Goal: Find specific page/section: Find specific page/section

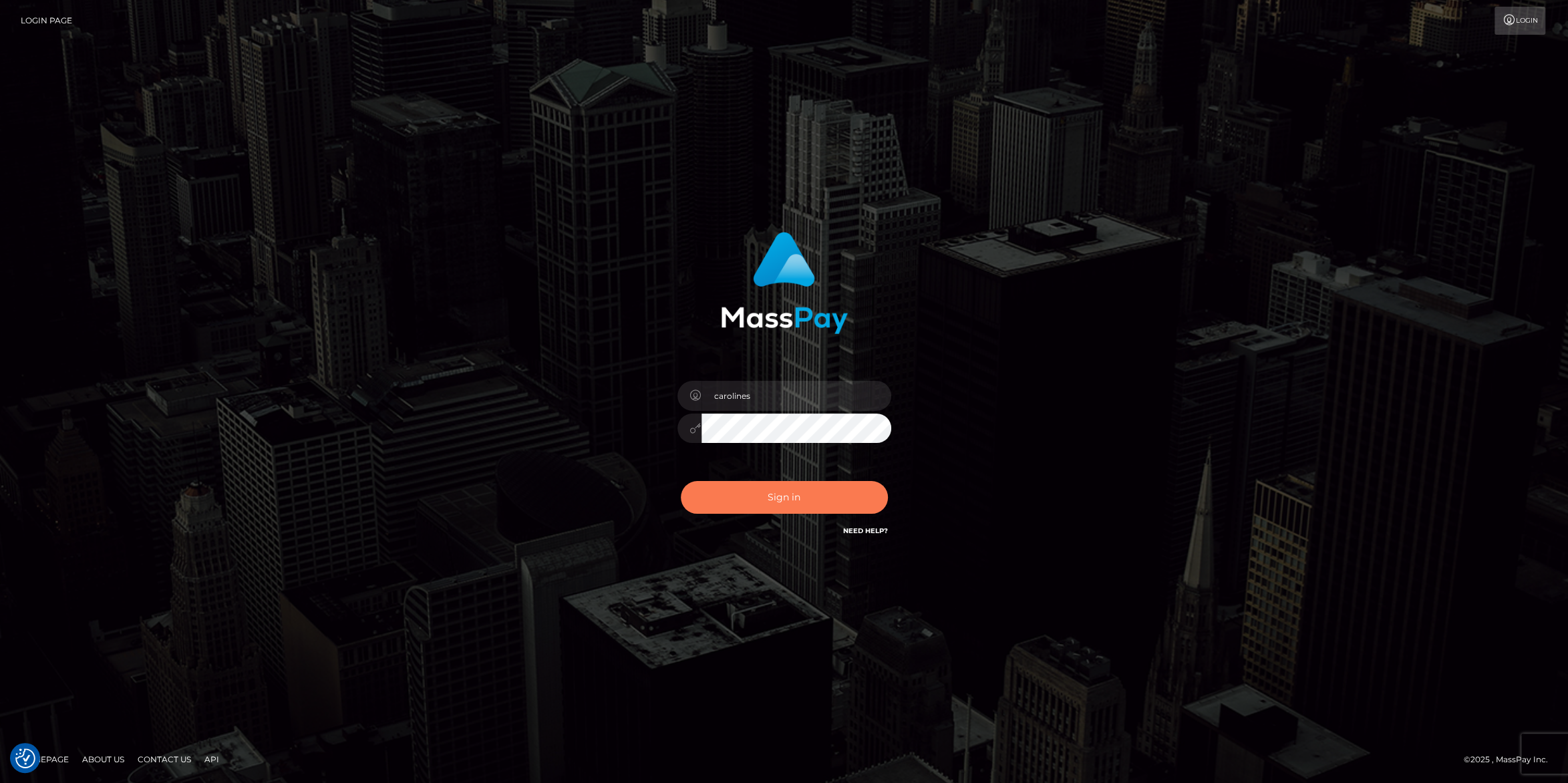
click at [820, 501] on button "Sign in" at bounding box center [785, 496] width 207 height 32
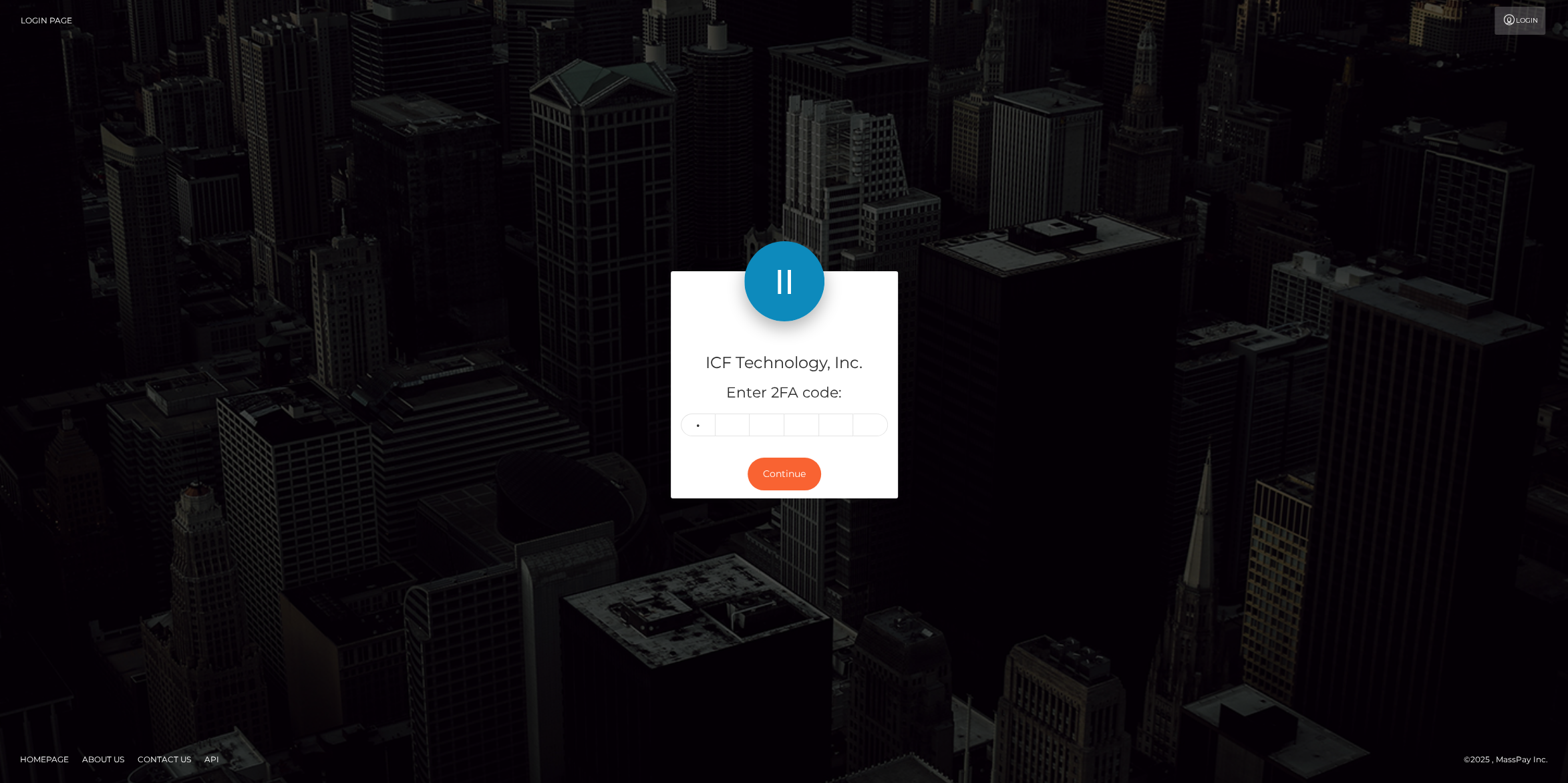
type input "2"
type input "5"
type input "8"
type input "4"
type input "1"
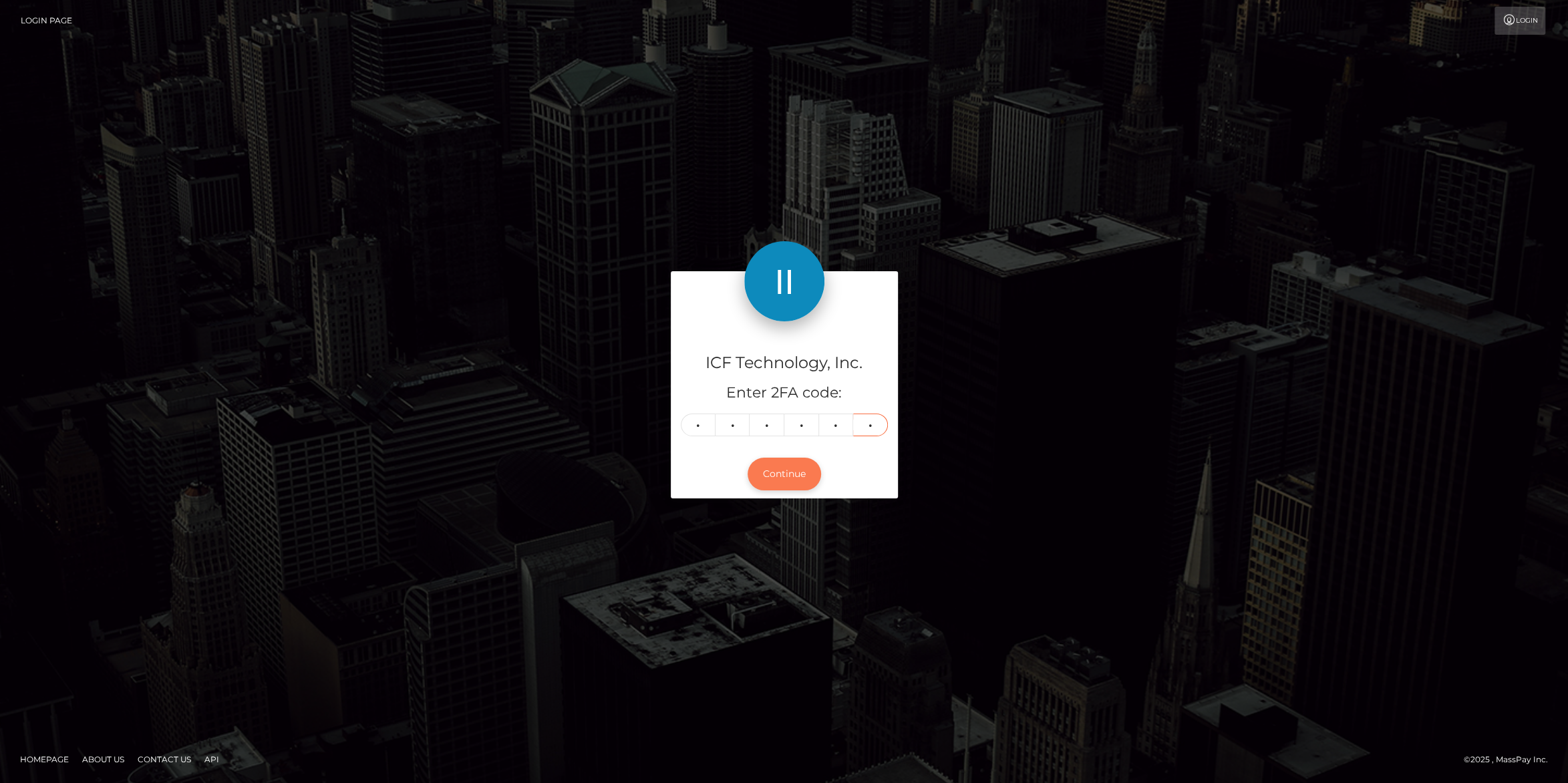
type input "3"
click at [796, 477] on button "Continue" at bounding box center [784, 474] width 73 height 32
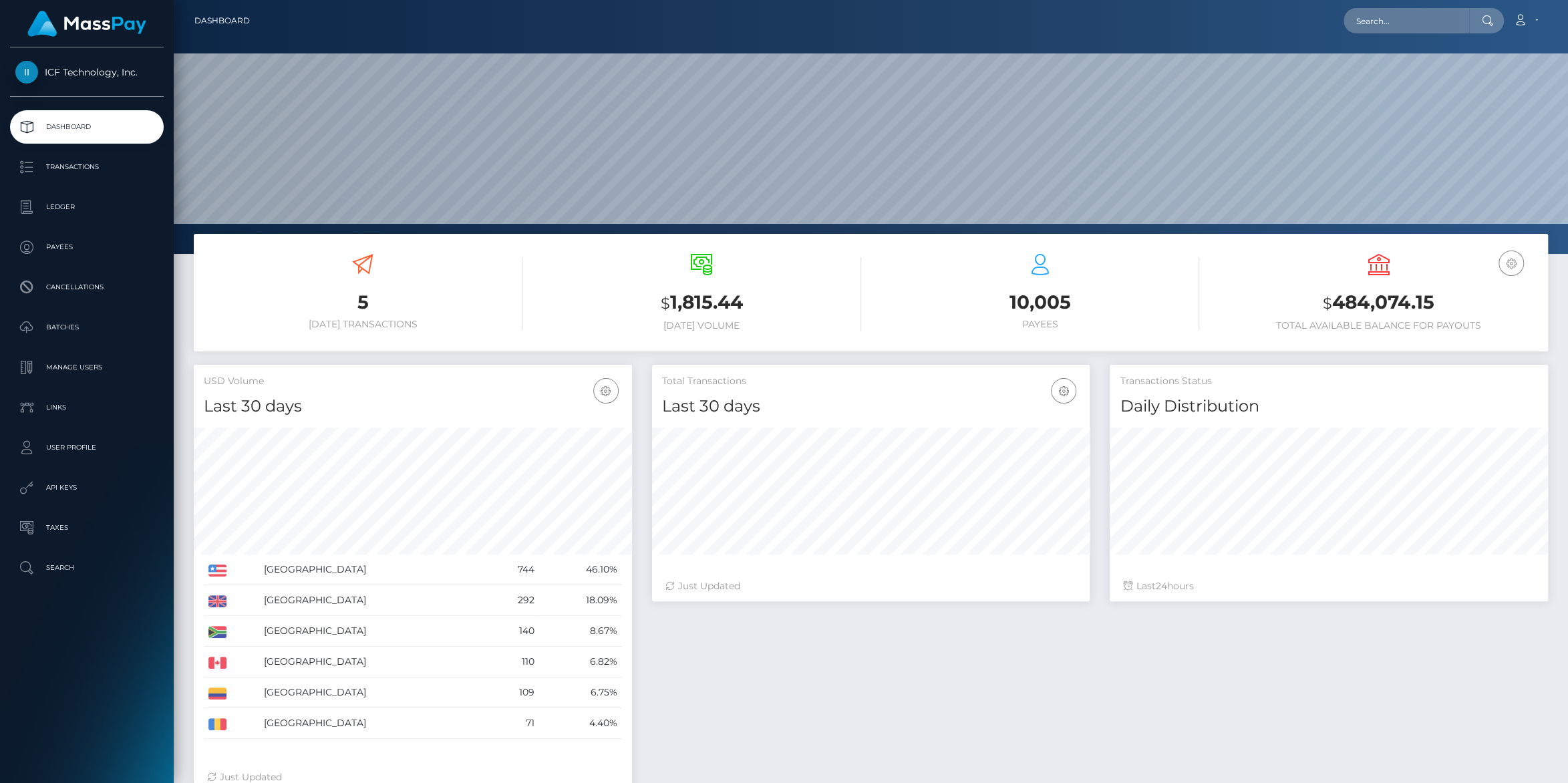
scroll to position [235, 437]
click at [59, 202] on p "Ledger" at bounding box center [86, 206] width 143 height 20
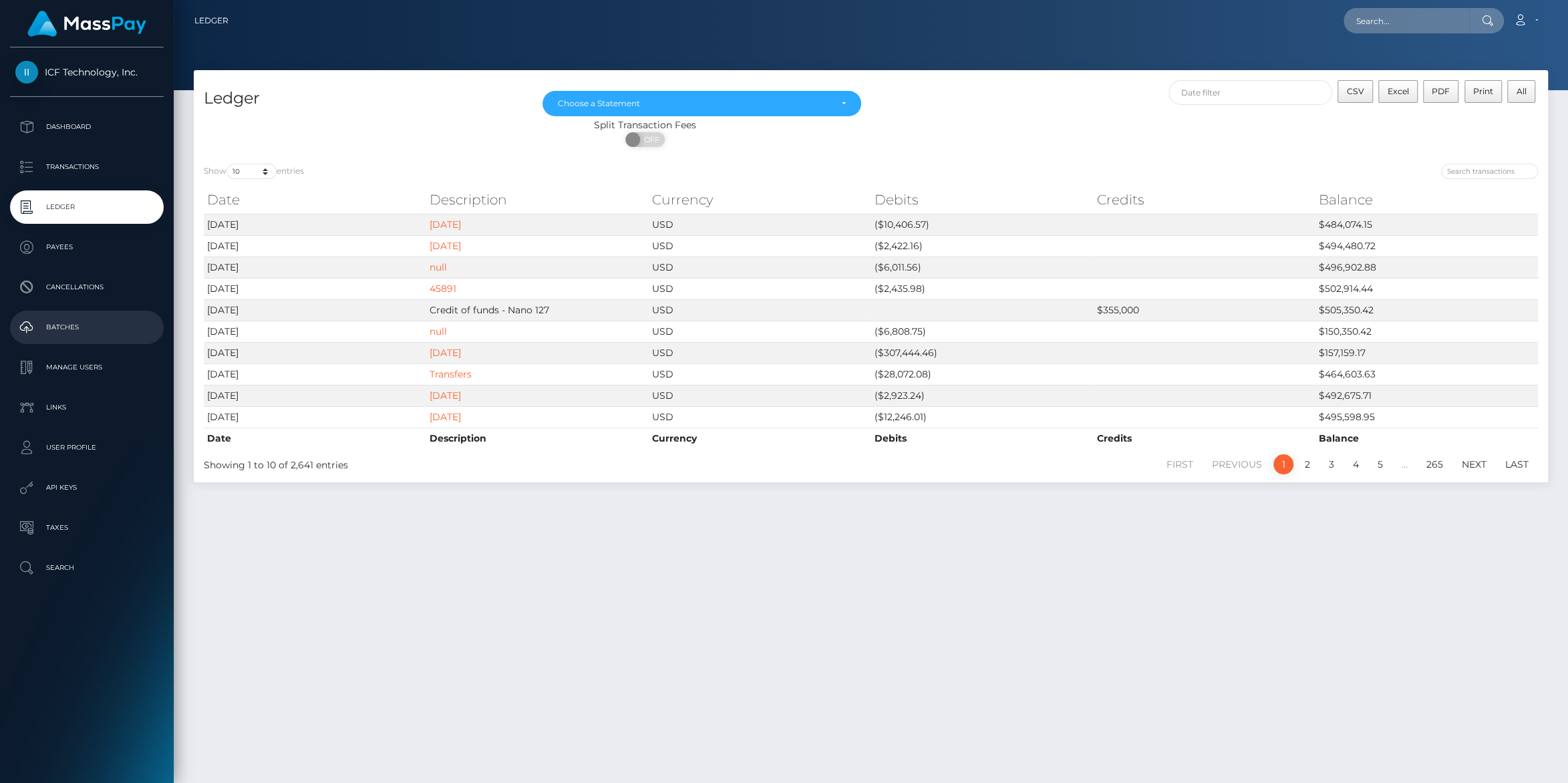
click at [50, 325] on p "Batches" at bounding box center [86, 327] width 143 height 20
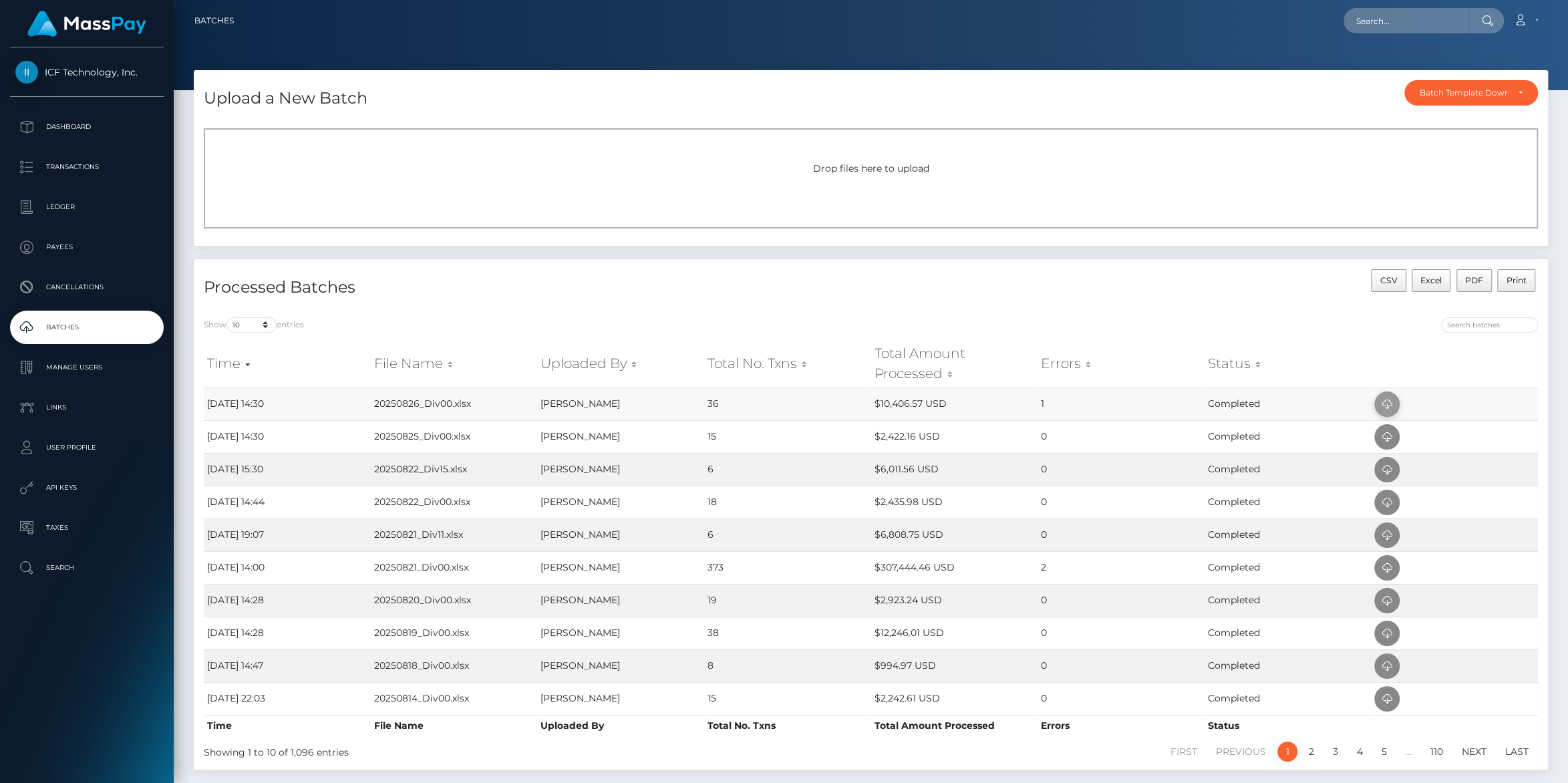
click at [1380, 405] on icon at bounding box center [1386, 405] width 16 height 17
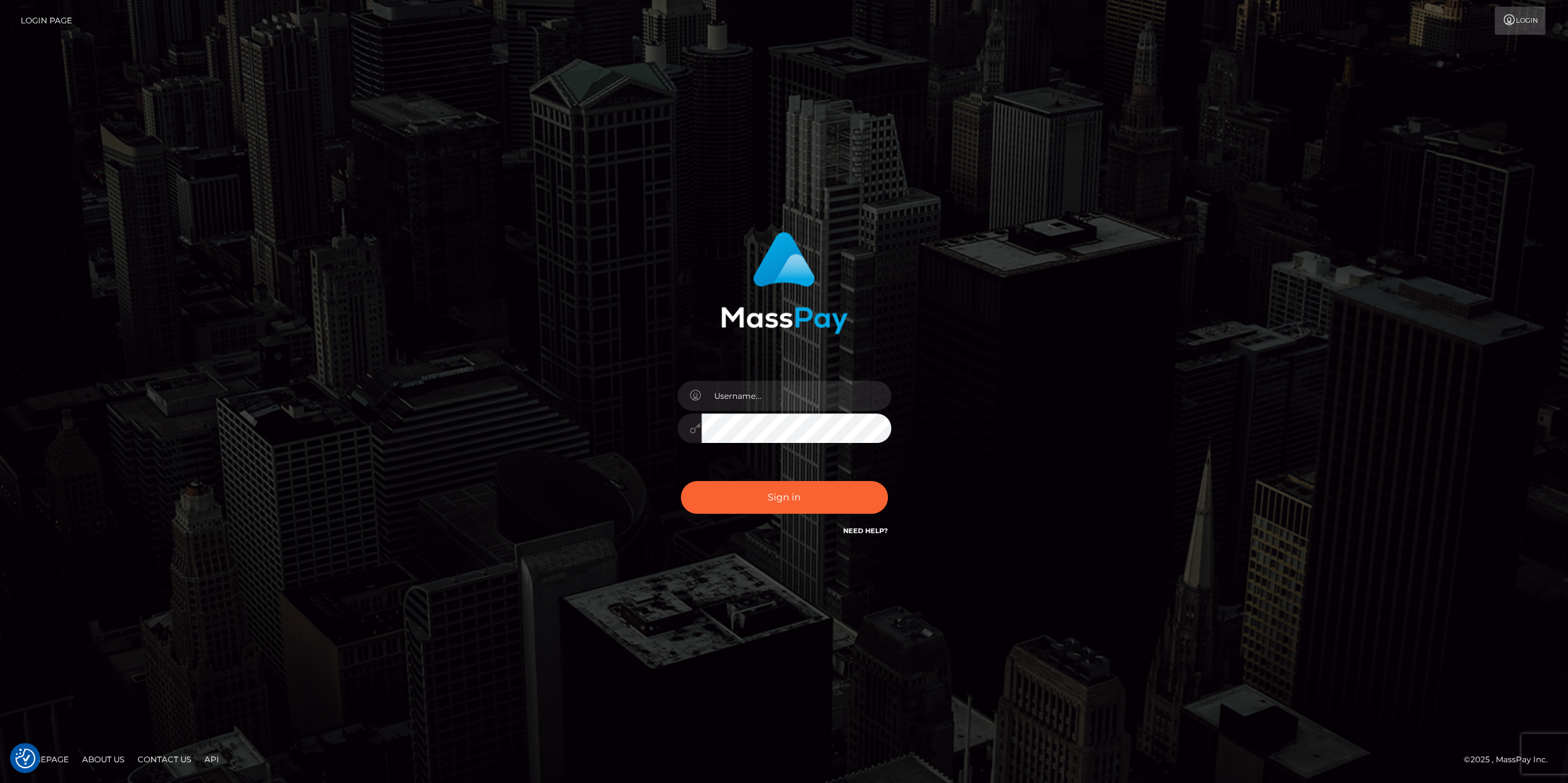
type input "carolines"
click at [767, 503] on button "Sign in" at bounding box center [785, 496] width 207 height 32
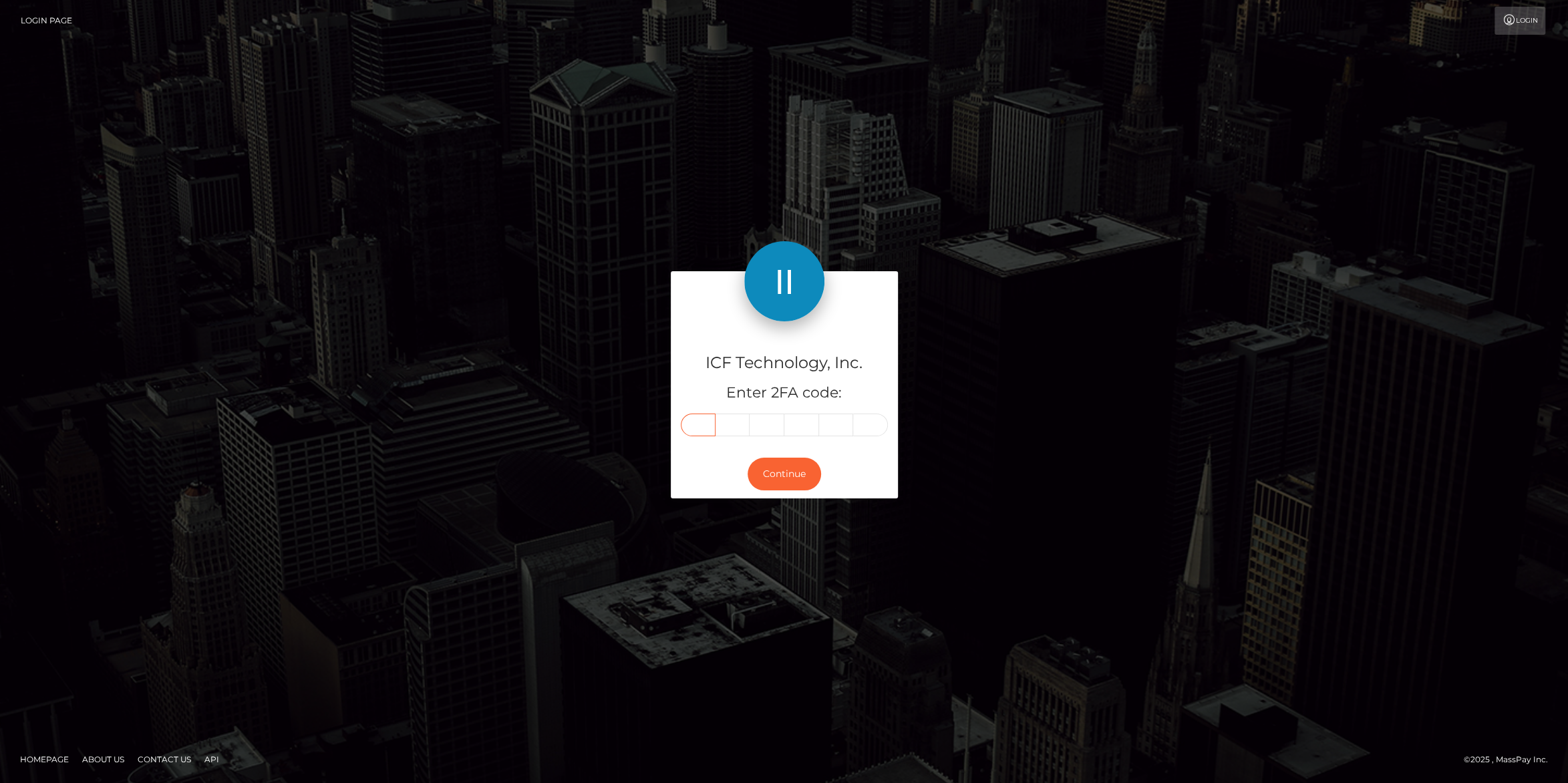
click at [704, 422] on input "text" at bounding box center [698, 425] width 35 height 23
type input "7"
type input "3"
type input "5"
type input "6"
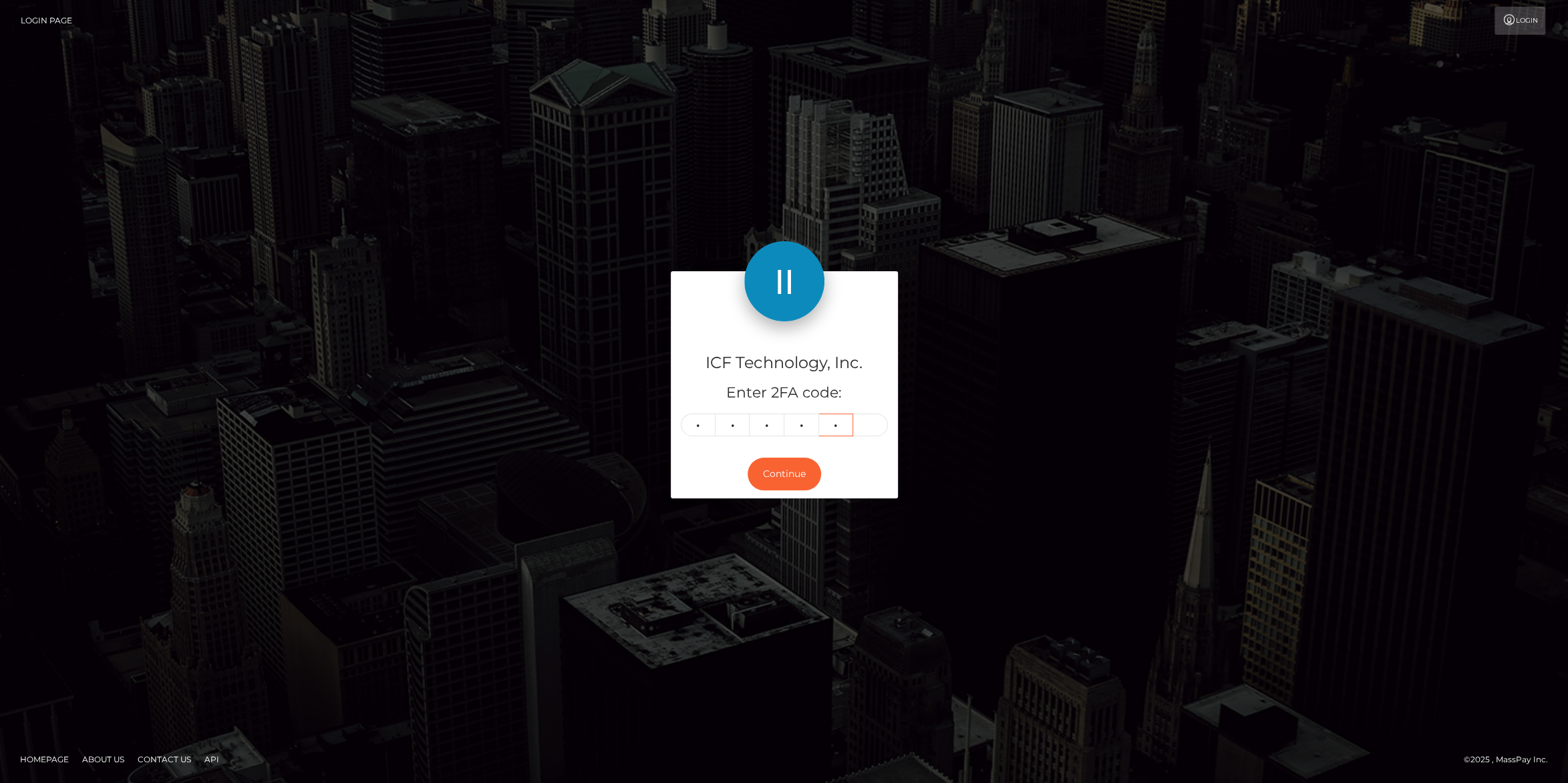
type input "0"
type input "7"
type input "3"
type input "5"
type input "6"
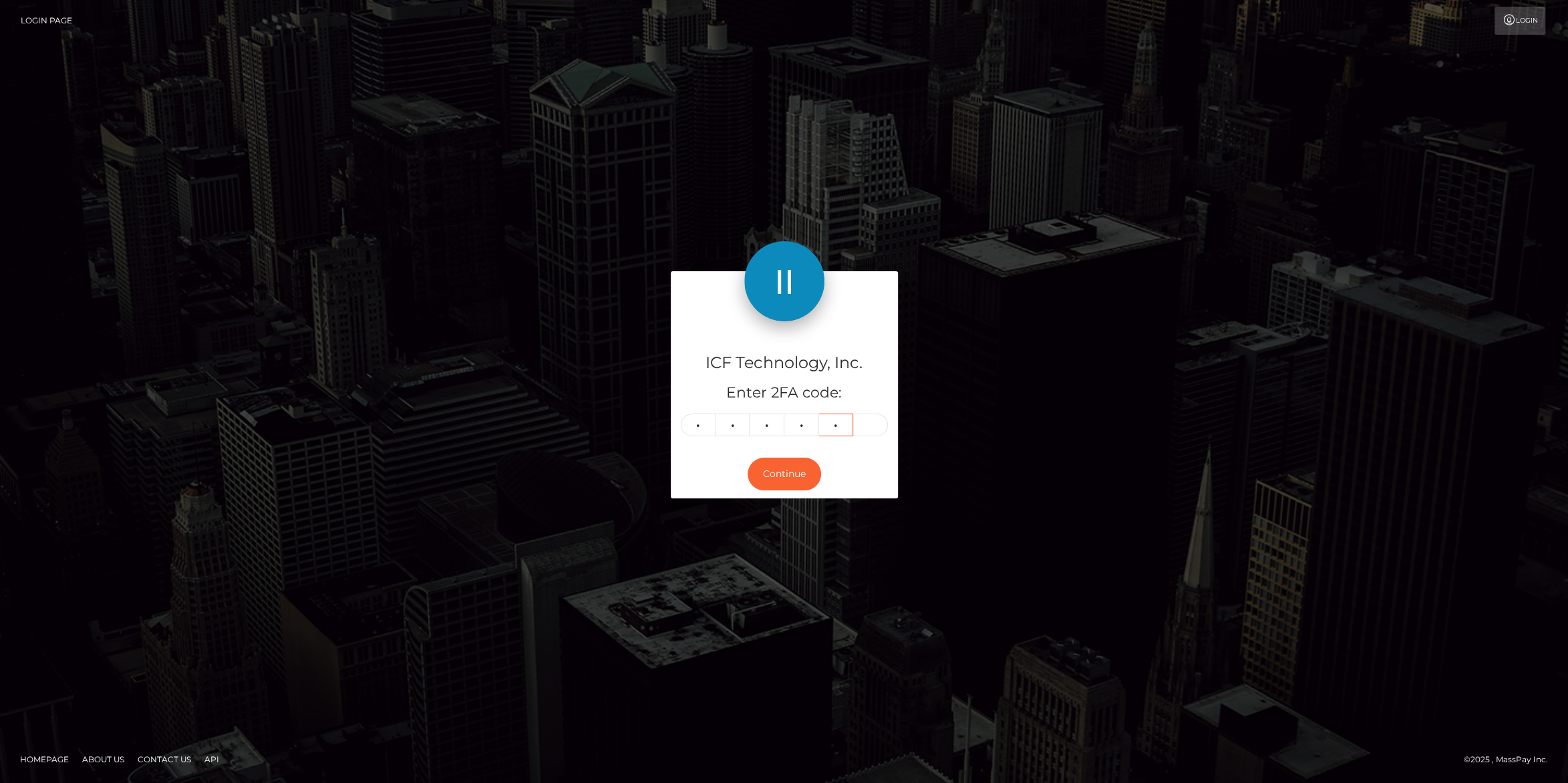
type input "4"
type input "0"
click at [781, 471] on button "Continue" at bounding box center [784, 474] width 73 height 32
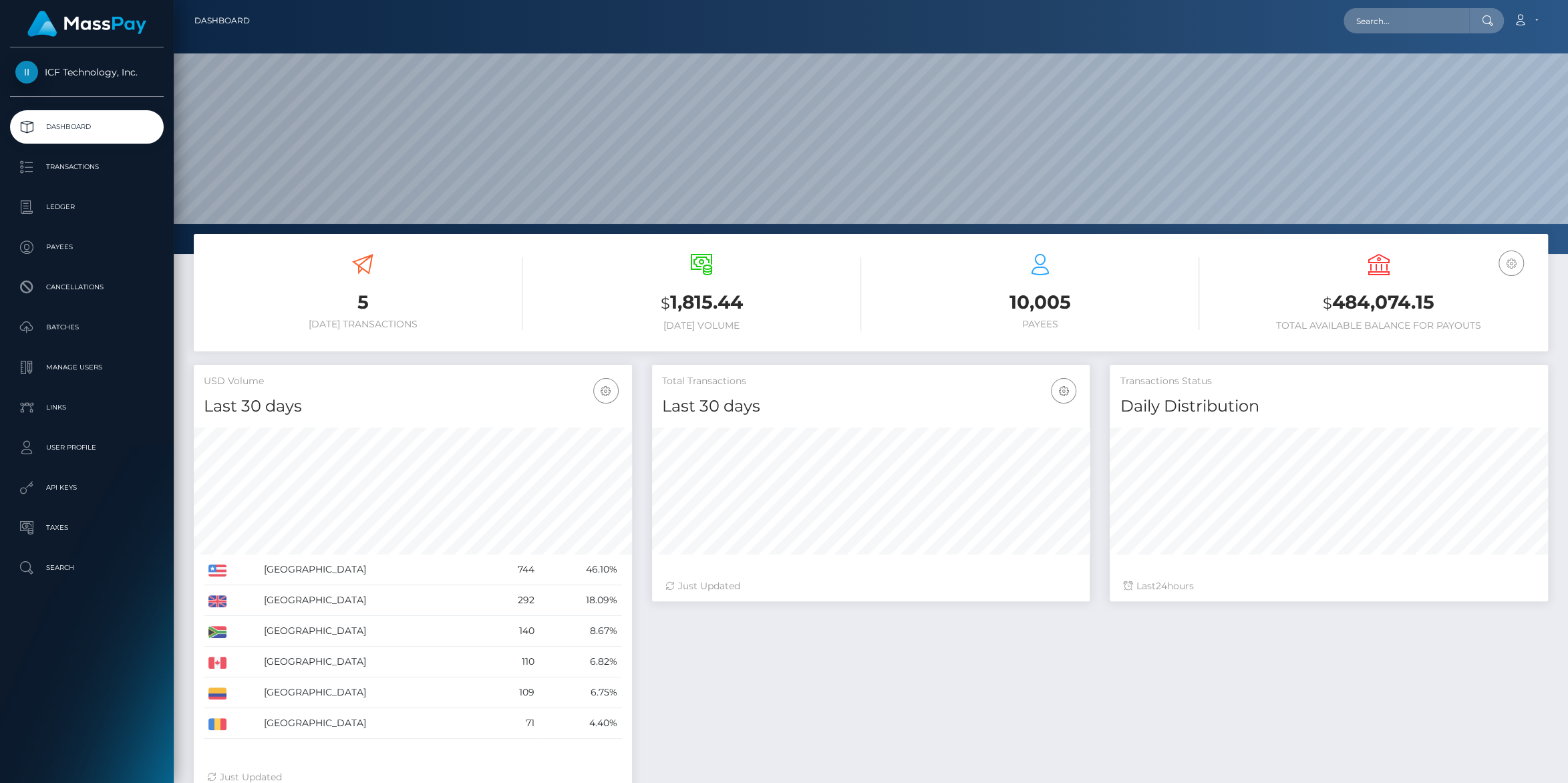
scroll to position [235, 437]
click at [44, 318] on p "Batches" at bounding box center [86, 327] width 143 height 20
